Goal: Use online tool/utility: Use online tool/utility

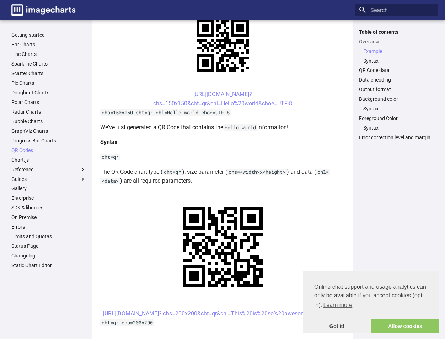
scroll to position [107, 0]
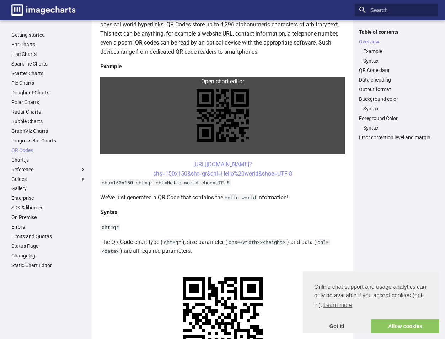
click at [230, 82] on link at bounding box center [222, 115] width 245 height 77
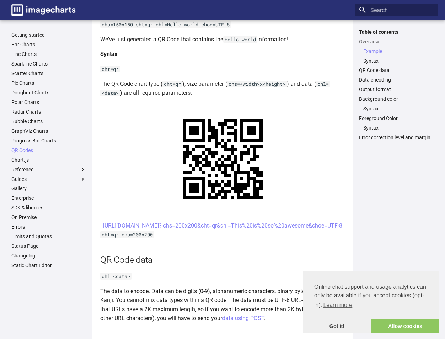
scroll to position [320, 0]
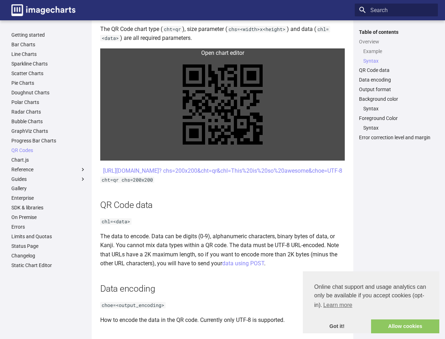
click at [230, 49] on link at bounding box center [222, 104] width 245 height 112
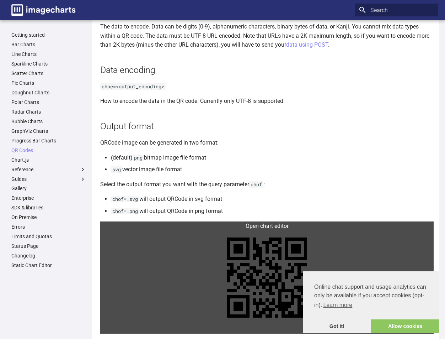
scroll to position [675, 0]
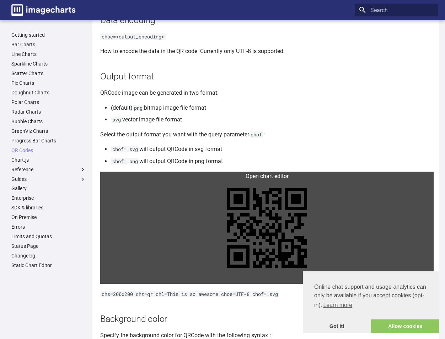
click at [240, 212] on link at bounding box center [267, 227] width 334 height 112
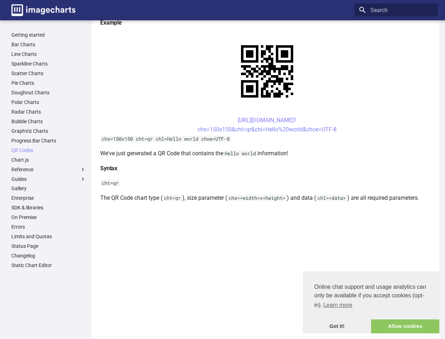
scroll to position [0, 0]
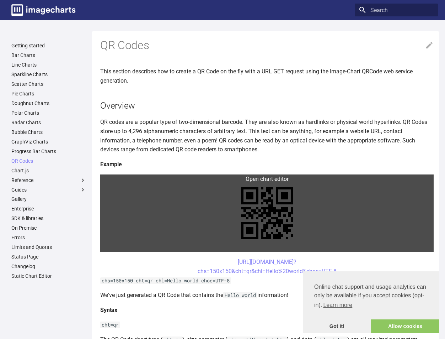
click at [241, 213] on link at bounding box center [267, 212] width 334 height 77
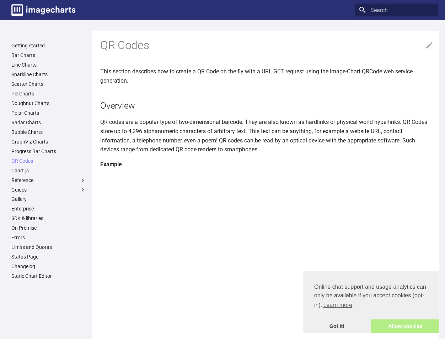
click at [389, 324] on link "Allow cookies" at bounding box center [405, 326] width 68 height 14
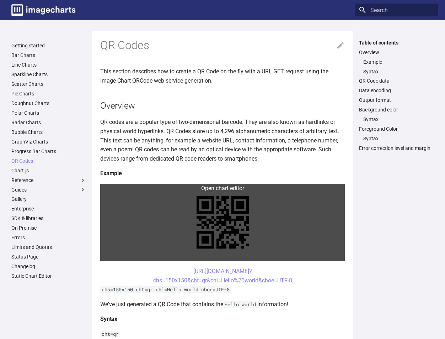
click at [234, 193] on link at bounding box center [222, 222] width 245 height 77
click at [209, 233] on link at bounding box center [222, 222] width 245 height 77
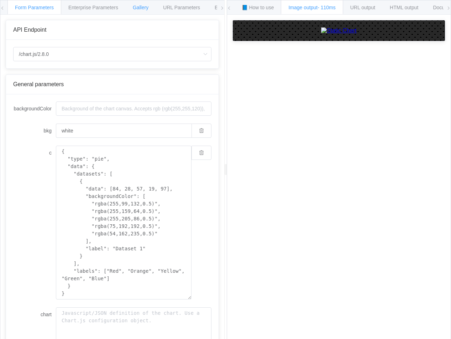
click at [140, 9] on span "Gallery" at bounding box center [141, 8] width 16 height 6
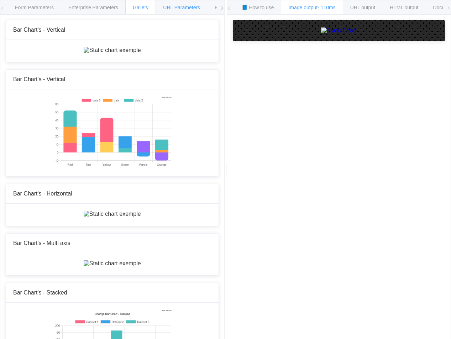
click at [192, 6] on span "URL Parameters" at bounding box center [181, 8] width 37 height 6
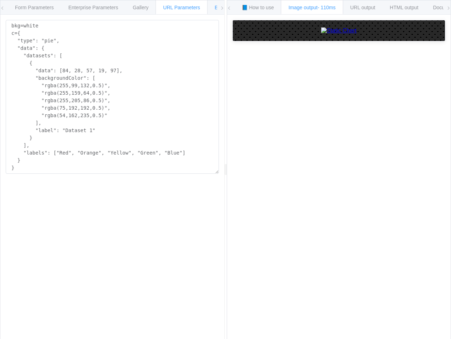
click at [213, 9] on div "Environments" at bounding box center [230, 7] width 46 height 14
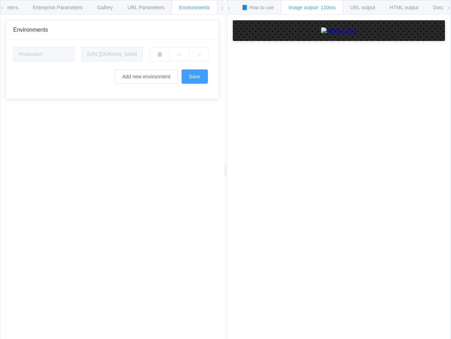
click at [222, 7] on icon at bounding box center [222, 8] width 4 height 4
click at [350, 4] on div "URL output" at bounding box center [363, 7] width 40 height 14
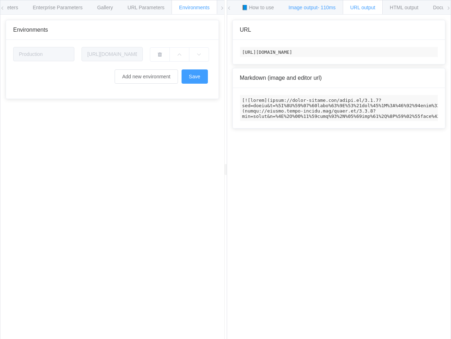
click at [315, 4] on div "Image output - 110ms" at bounding box center [312, 7] width 62 height 14
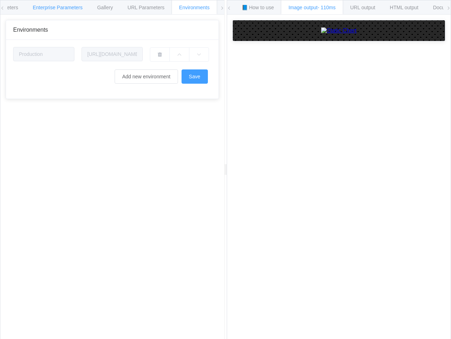
click at [55, 5] on span "Enterprise Parameters" at bounding box center [58, 8] width 50 height 6
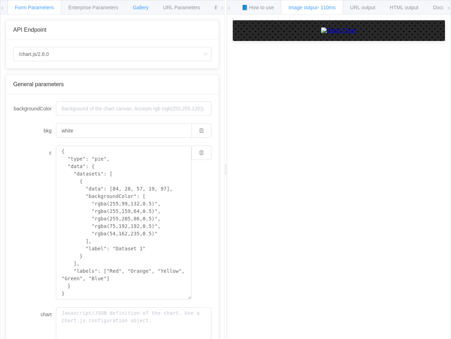
click at [147, 6] on span "Gallery" at bounding box center [141, 8] width 16 height 6
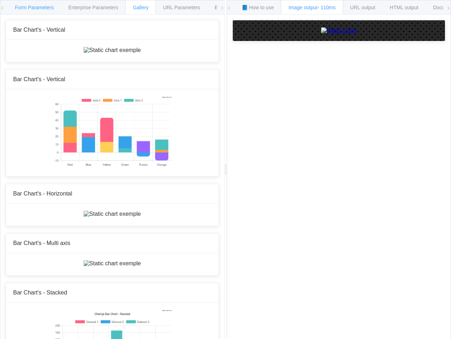
click at [22, 8] on span "Form Parameters" at bounding box center [34, 8] width 39 height 6
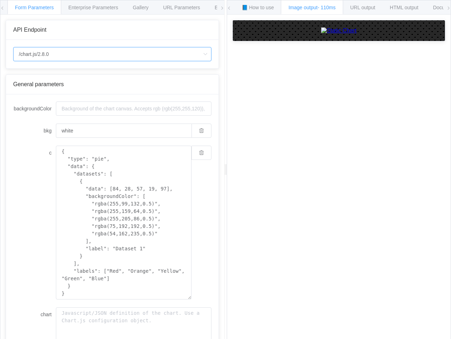
click at [50, 54] on input "/chart.js/2.8.0" at bounding box center [112, 54] width 198 height 14
click at [55, 70] on li "/chart" at bounding box center [112, 74] width 197 height 12
type input "/chart"
type input "20"
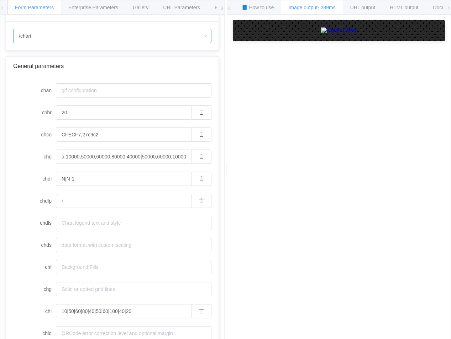
scroll to position [36, 0]
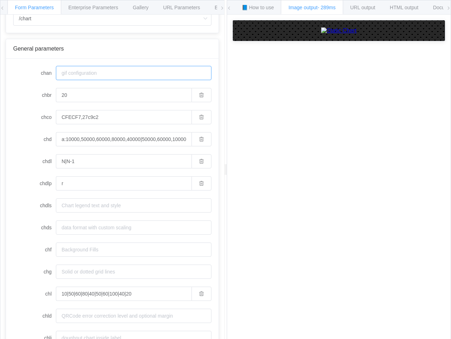
click at [107, 70] on input "chan" at bounding box center [133, 73] width 155 height 14
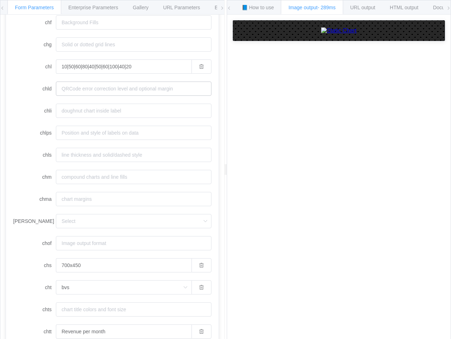
scroll to position [404, 0]
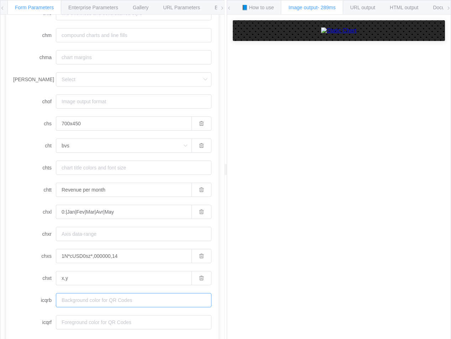
click at [117, 304] on input "icqrb" at bounding box center [133, 300] width 155 height 14
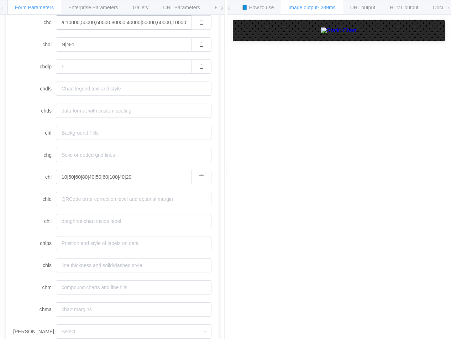
scroll to position [0, 0]
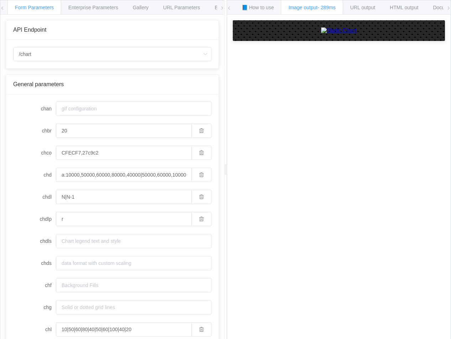
click at [41, 80] on div "General parameters" at bounding box center [112, 85] width 212 height 20
click at [125, 58] on input "/chart" at bounding box center [112, 54] width 198 height 14
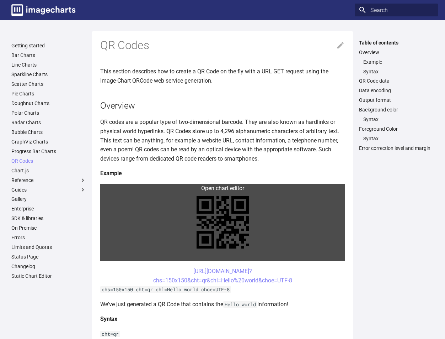
click at [215, 188] on link at bounding box center [222, 222] width 245 height 77
